Goal: Information Seeking & Learning: Learn about a topic

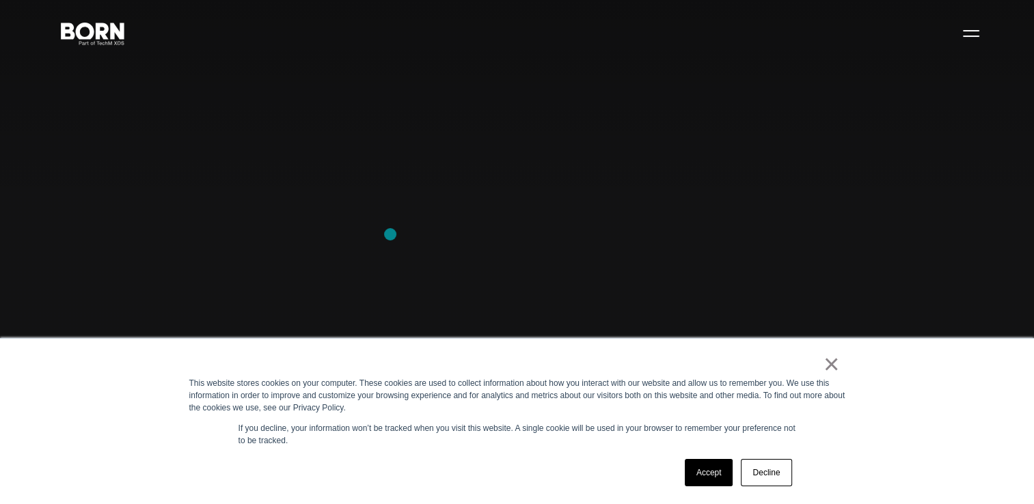
scroll to position [68, 0]
click at [697, 476] on link "Accept" at bounding box center [709, 472] width 49 height 27
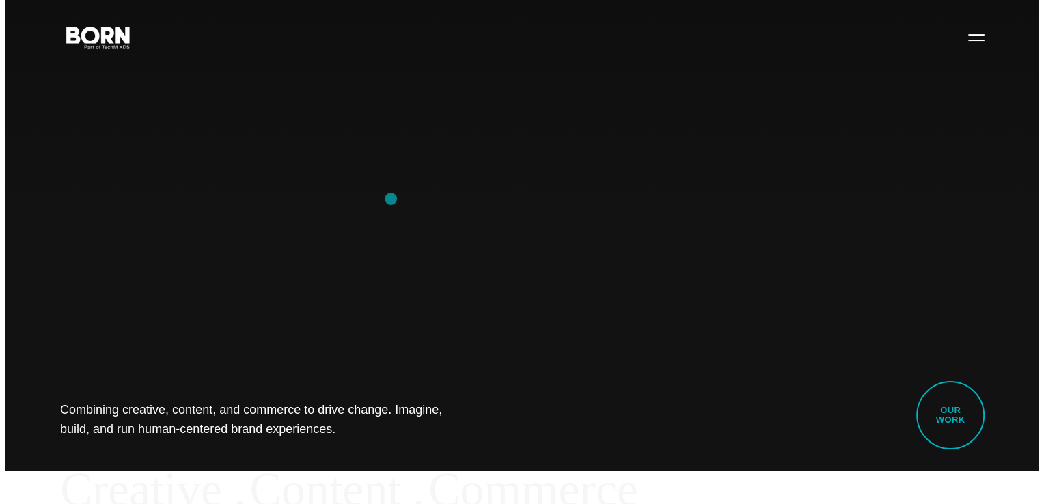
scroll to position [0, 0]
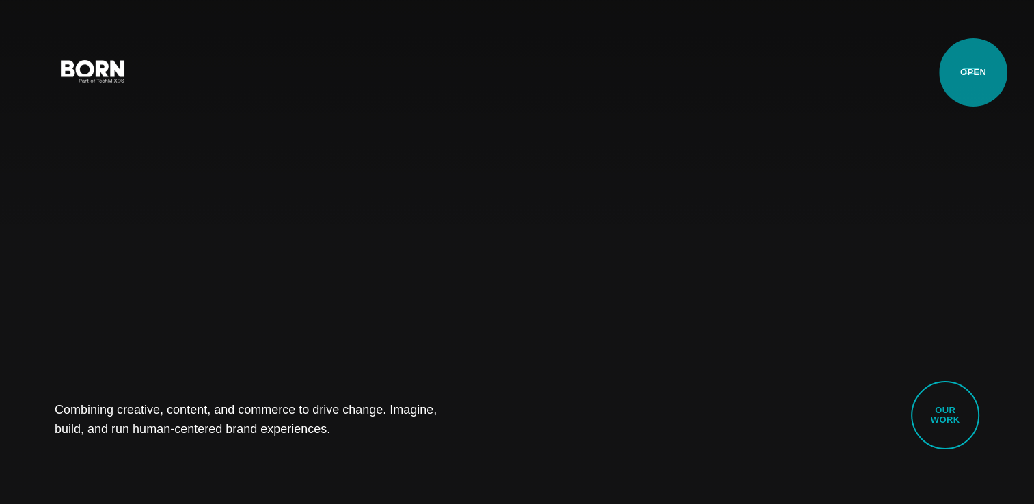
click at [973, 72] on button "Primary Menu" at bounding box center [971, 70] width 33 height 29
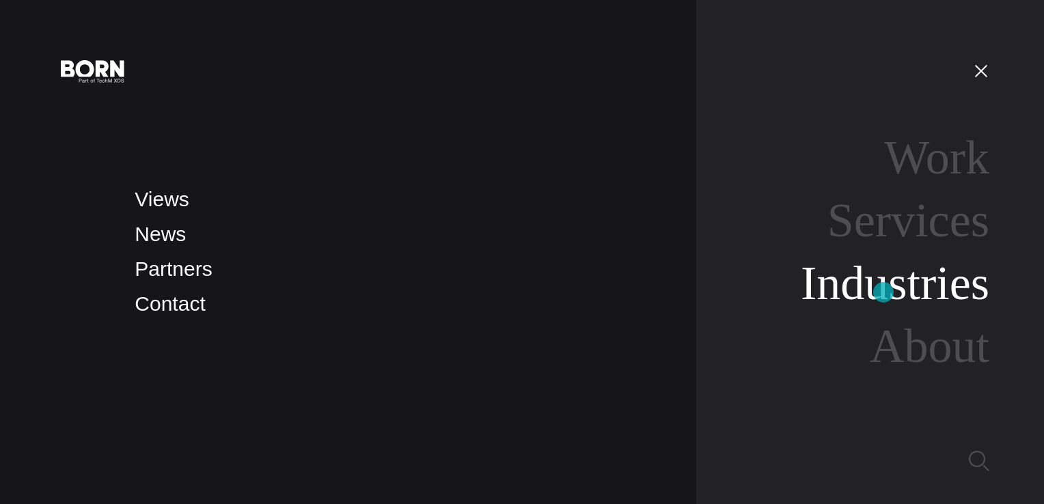
click at [884, 293] on link "Industries" at bounding box center [895, 283] width 189 height 53
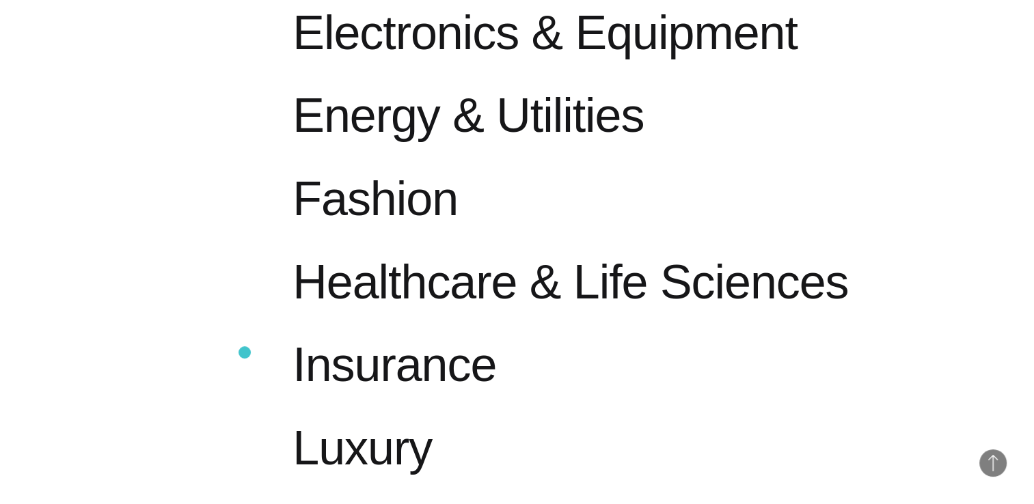
scroll to position [1093, 0]
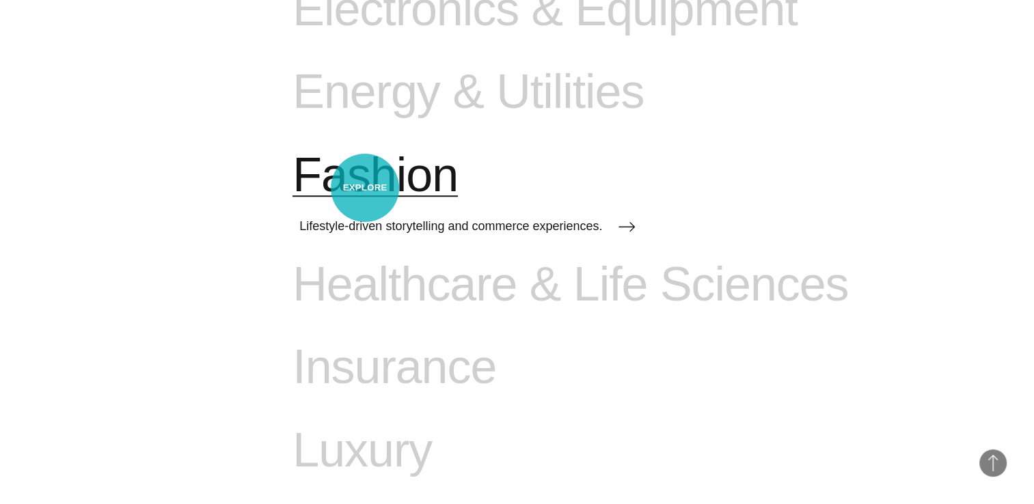
click at [365, 188] on span "Fashion" at bounding box center [374, 176] width 165 height 56
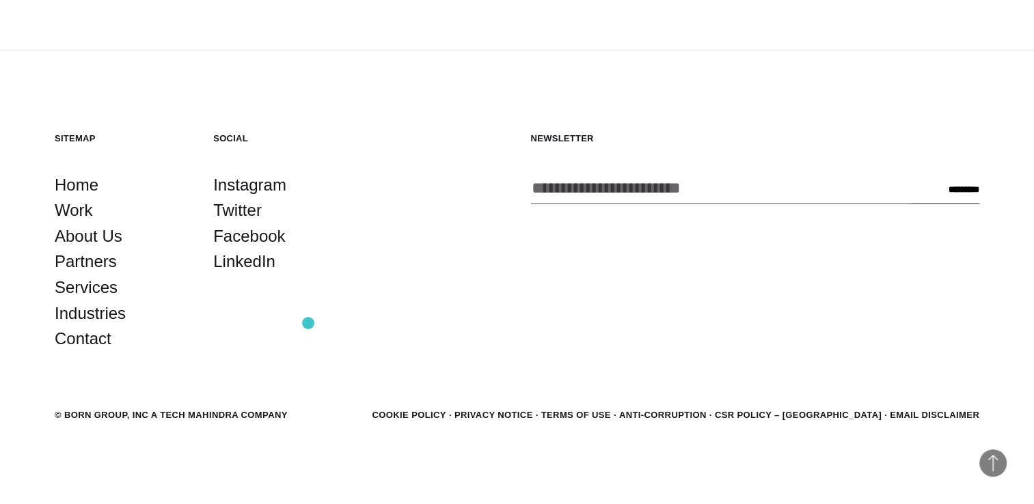
scroll to position [3373, 0]
click at [80, 269] on link "Partners" at bounding box center [86, 261] width 62 height 26
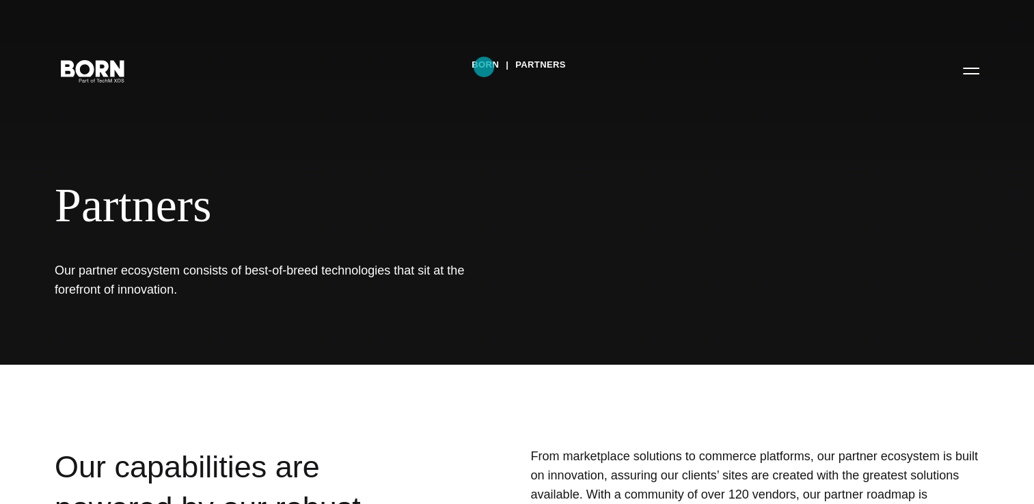
click at [484, 67] on link "BORN" at bounding box center [485, 65] width 27 height 21
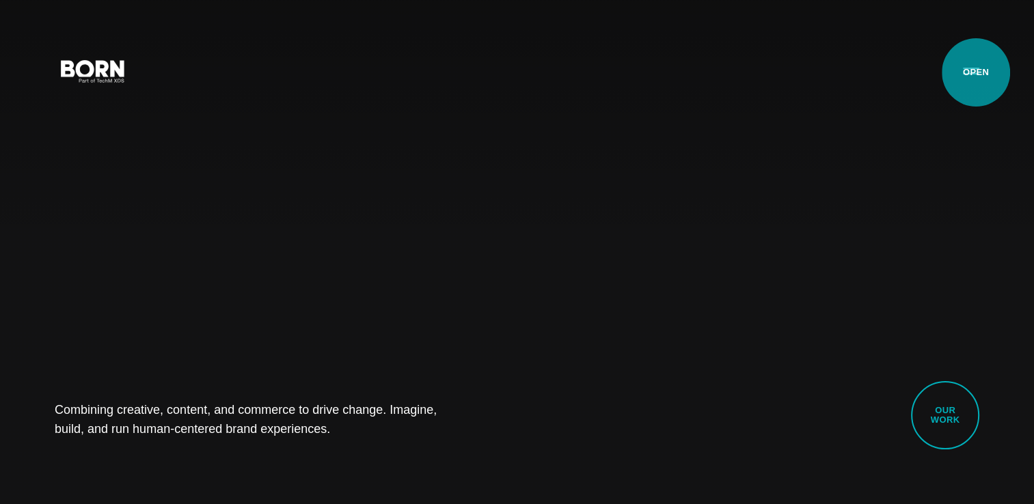
click at [974, 72] on button "Primary Menu" at bounding box center [971, 70] width 33 height 29
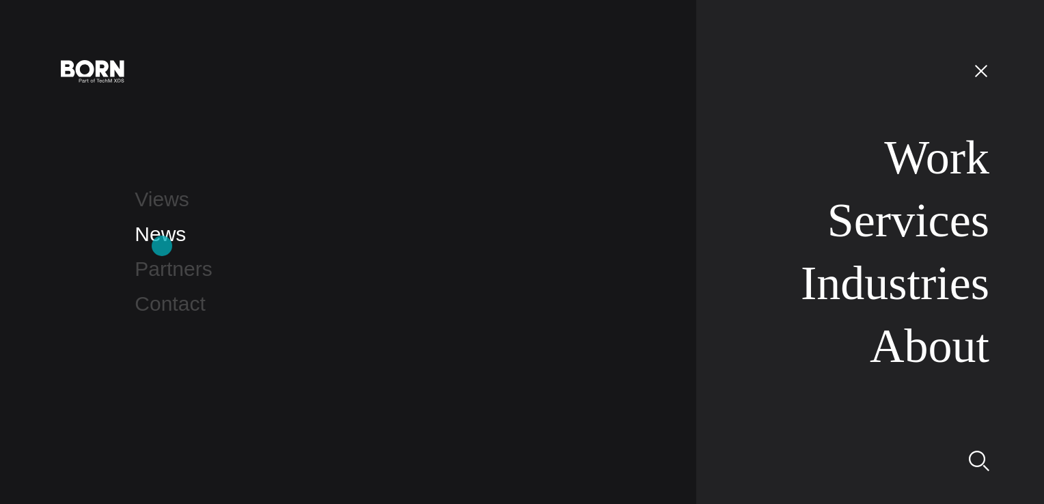
click at [162, 245] on link "News" at bounding box center [160, 234] width 51 height 23
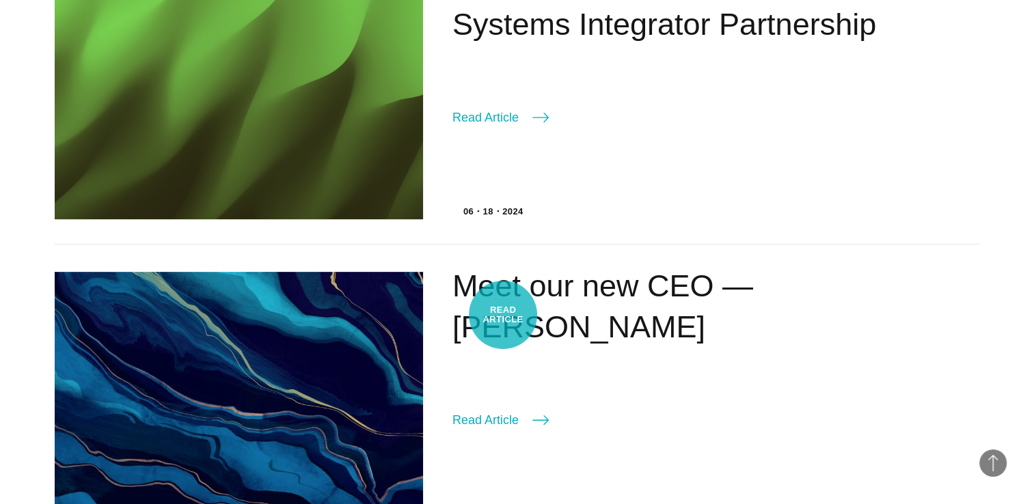
scroll to position [547, 0]
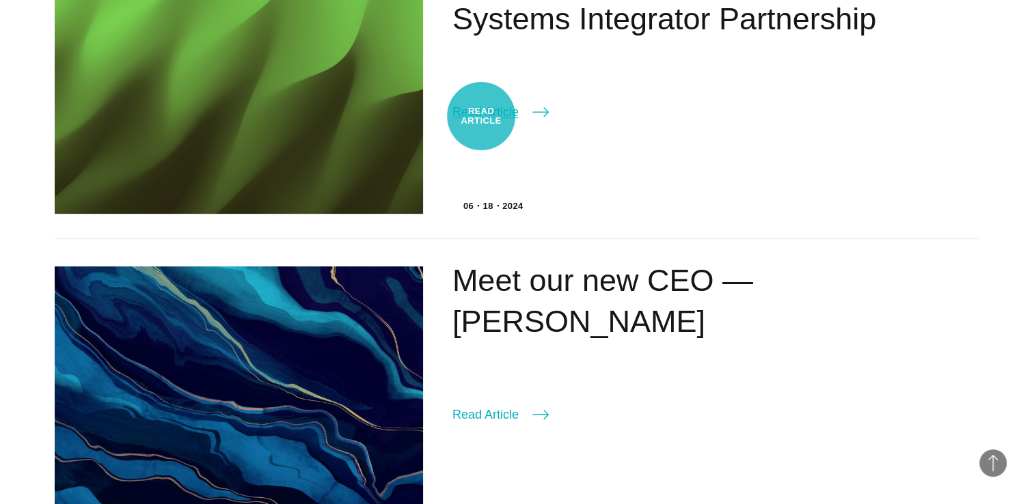
click at [481, 116] on link "Read Article" at bounding box center [500, 112] width 96 height 19
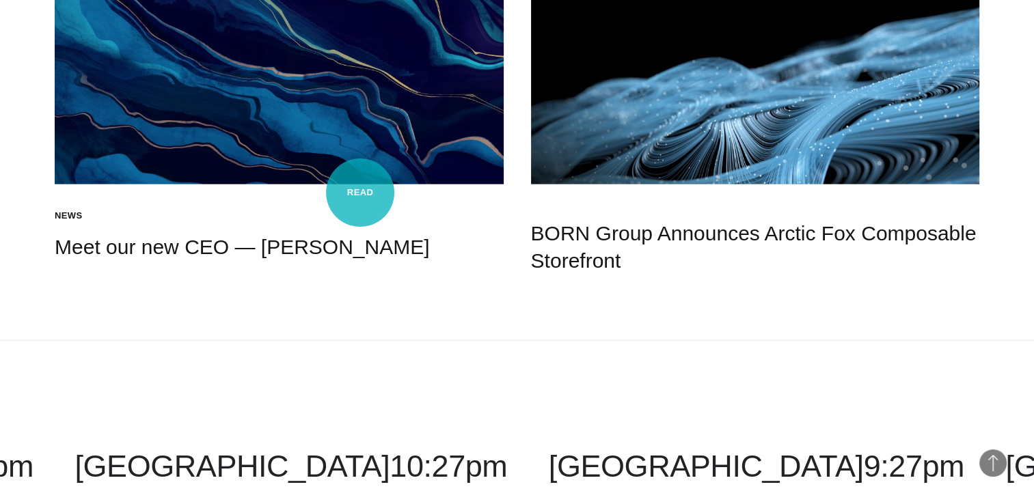
scroll to position [3143, 0]
